Goal: Task Accomplishment & Management: Use online tool/utility

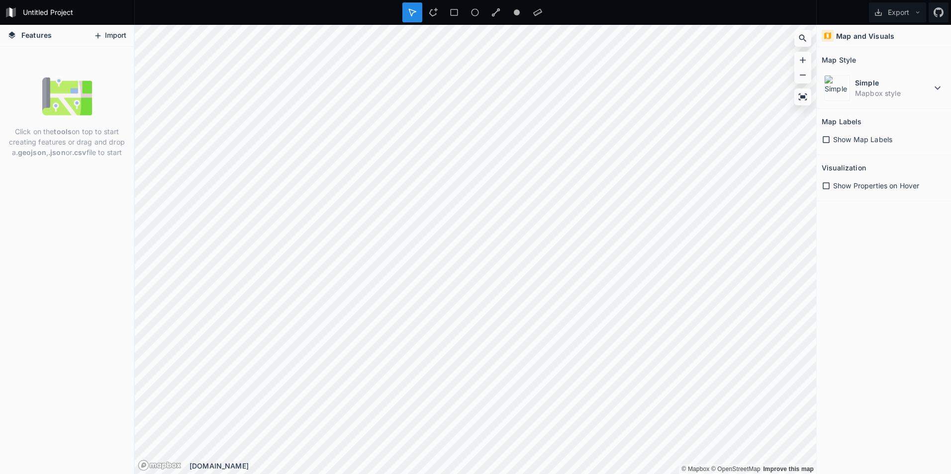
click at [105, 32] on button "Import" at bounding box center [110, 36] width 43 height 16
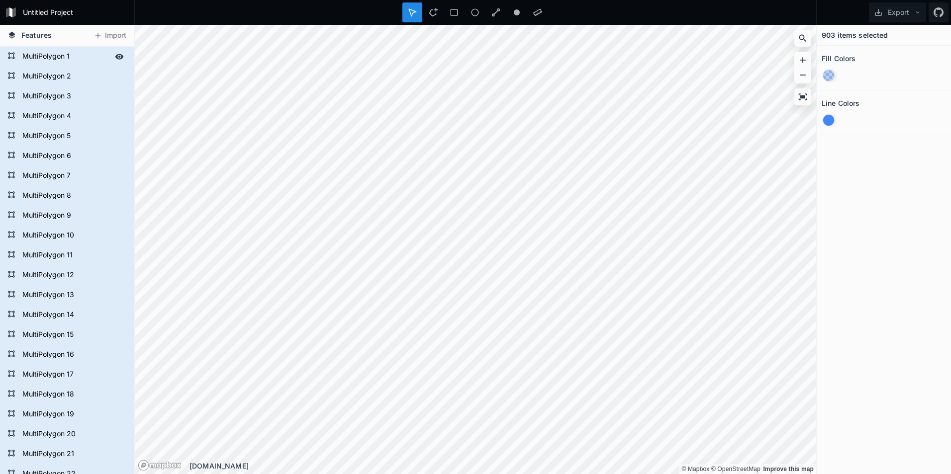
click at [115, 55] on icon at bounding box center [119, 56] width 9 height 9
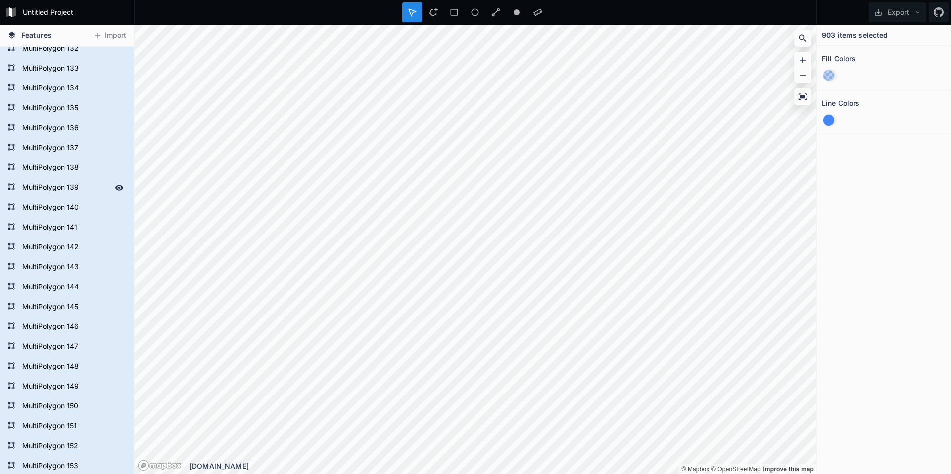
scroll to position [2884, 0]
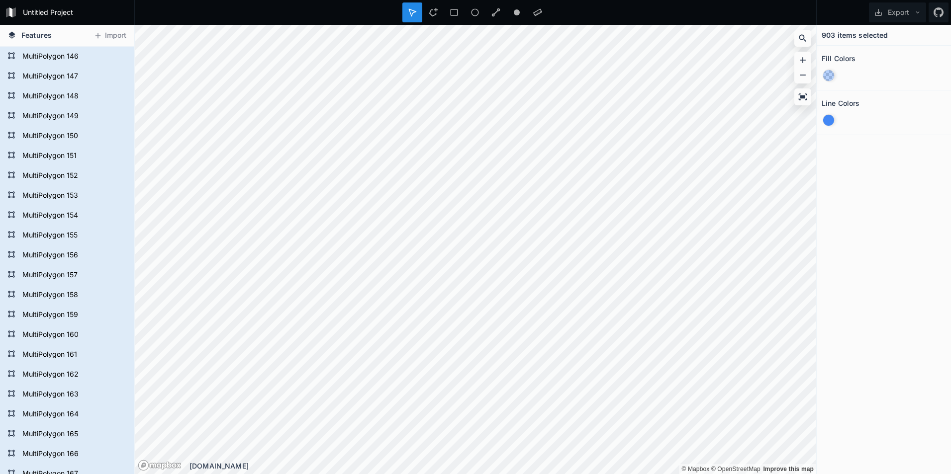
click at [90, 375] on form "MultiPolygon 162" at bounding box center [72, 374] width 107 height 15
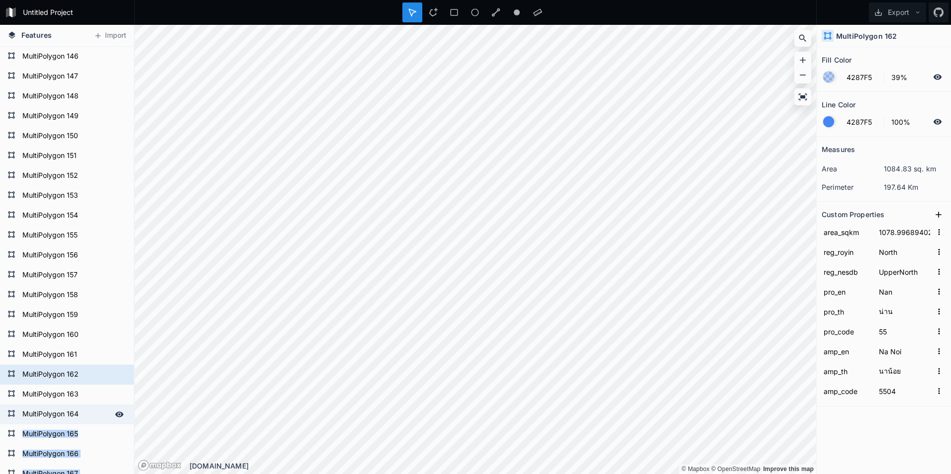
click at [91, 408] on form "MultiPolygon 164" at bounding box center [65, 414] width 93 height 15
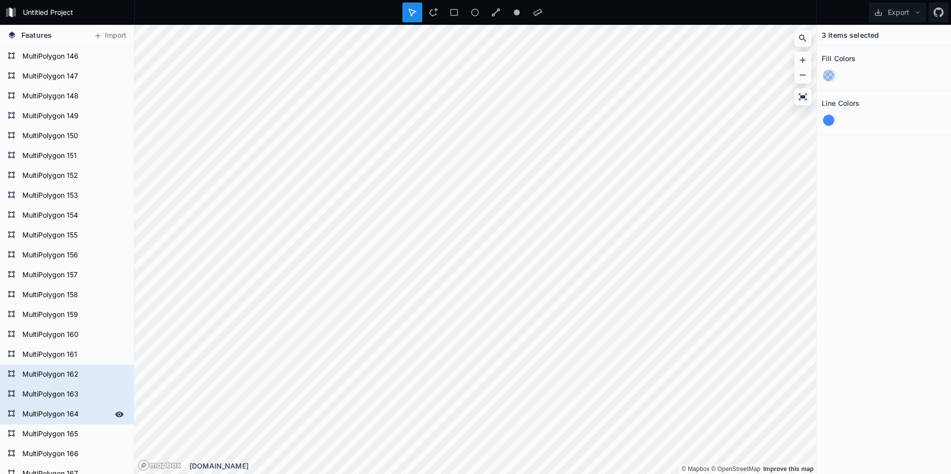
drag, startPoint x: 91, startPoint y: 408, endPoint x: 93, endPoint y: 414, distance: 6.5
click at [96, 414] on form "MultiPolygon 164" at bounding box center [65, 414] width 93 height 15
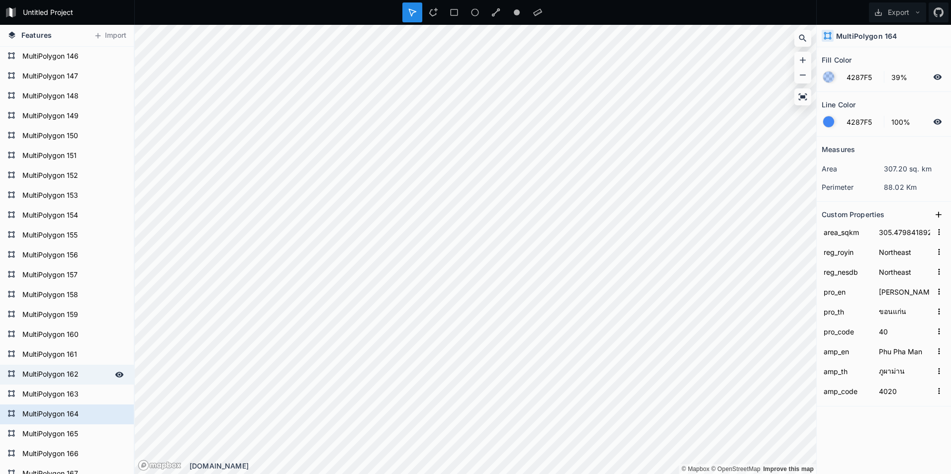
click at [89, 376] on form "MultiPolygon 162" at bounding box center [65, 374] width 93 height 15
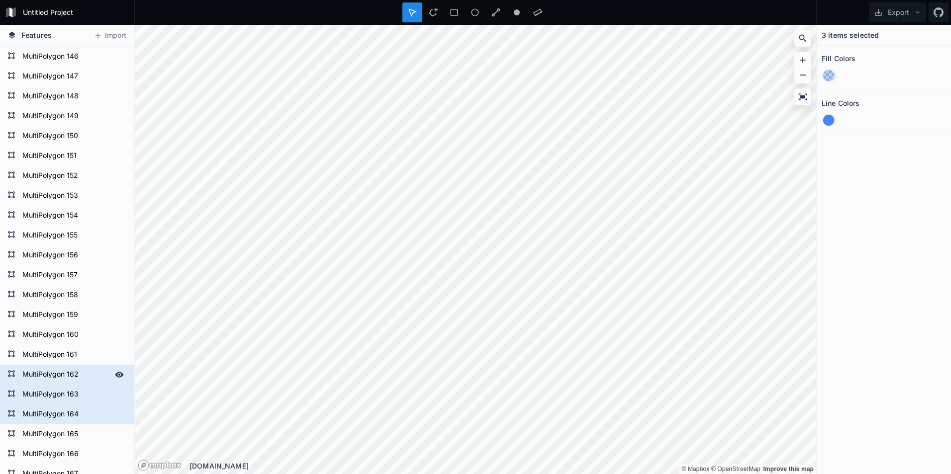
click at [115, 374] on icon at bounding box center [119, 374] width 8 height 5
click at [112, 394] on div at bounding box center [119, 395] width 14 height 14
click at [115, 414] on icon at bounding box center [119, 414] width 9 height 9
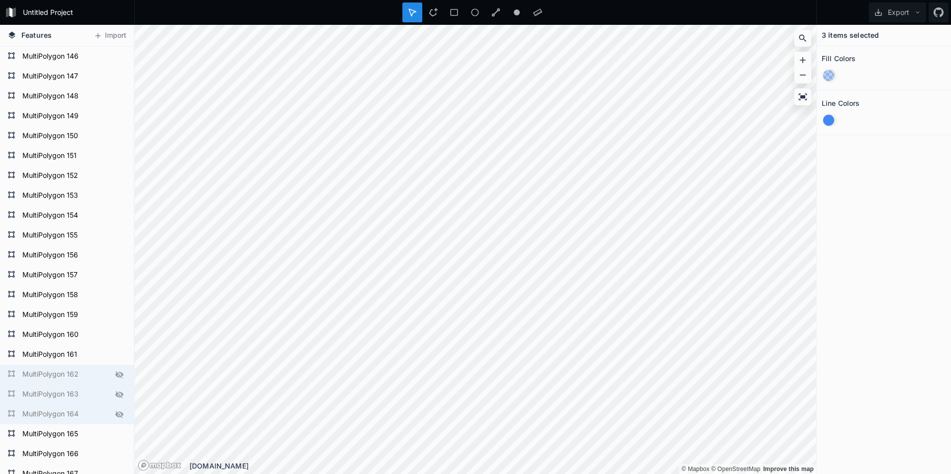
click at [115, 394] on icon at bounding box center [119, 394] width 9 height 9
click at [116, 374] on icon at bounding box center [119, 374] width 9 height 9
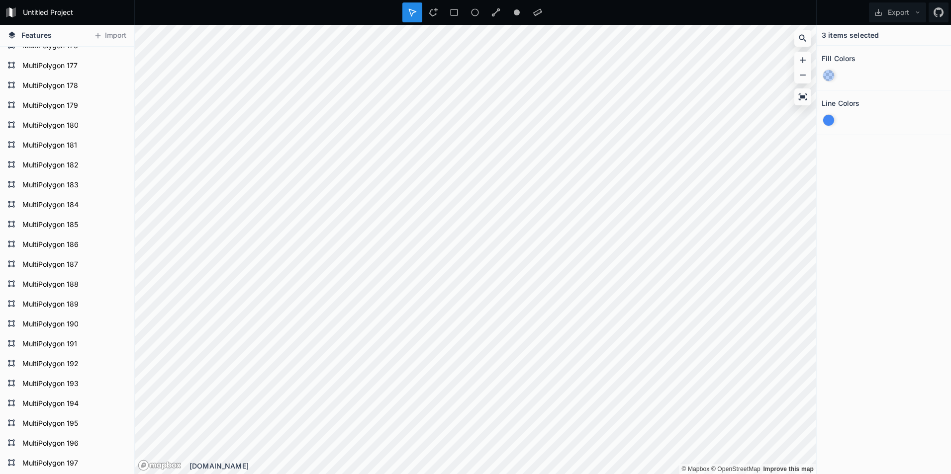
scroll to position [3381, 0]
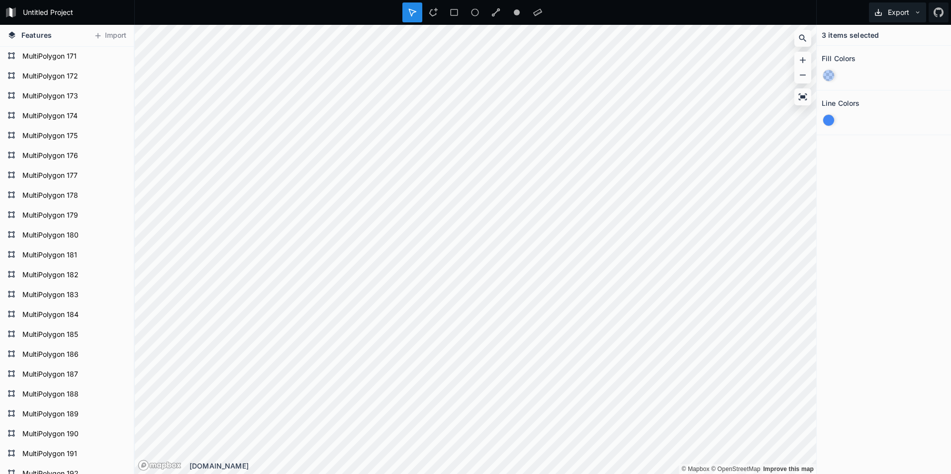
click at [919, 11] on icon at bounding box center [917, 12] width 7 height 7
click at [803, 99] on icon at bounding box center [803, 97] width 10 height 10
